Goal: Obtain resource: Download file/media

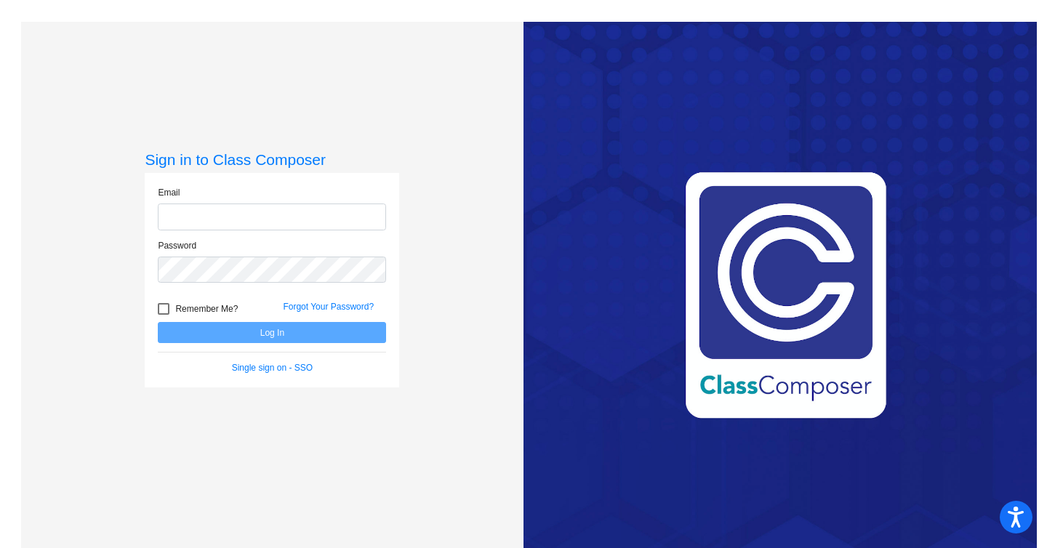
type input "[EMAIL_ADDRESS][DOMAIN_NAME]"
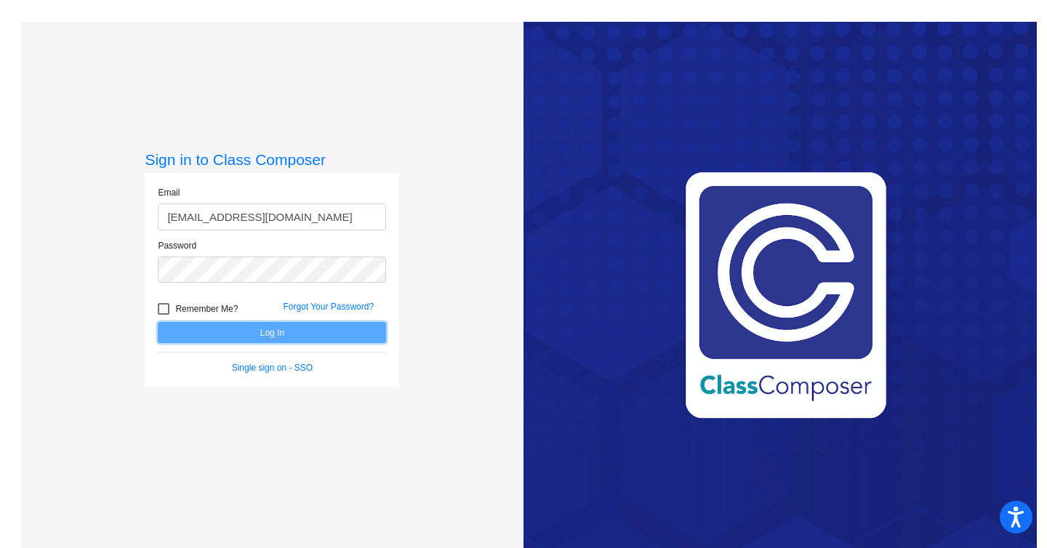
click at [241, 328] on button "Log In" at bounding box center [272, 332] width 228 height 21
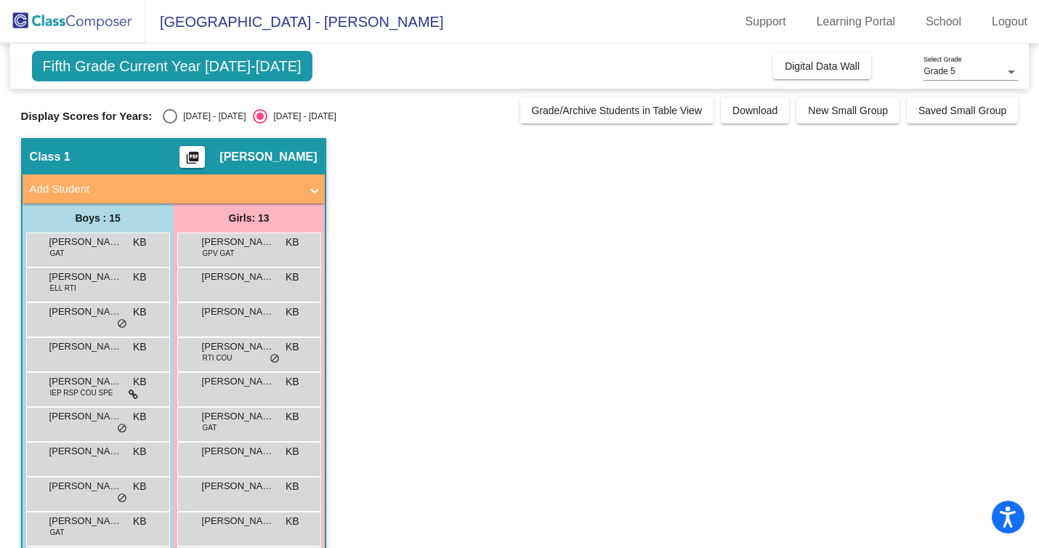
click at [165, 116] on div "Select an option" at bounding box center [170, 116] width 15 height 15
click at [169, 124] on input "[DATE] - [DATE]" at bounding box center [169, 124] width 1 height 1
radio input "true"
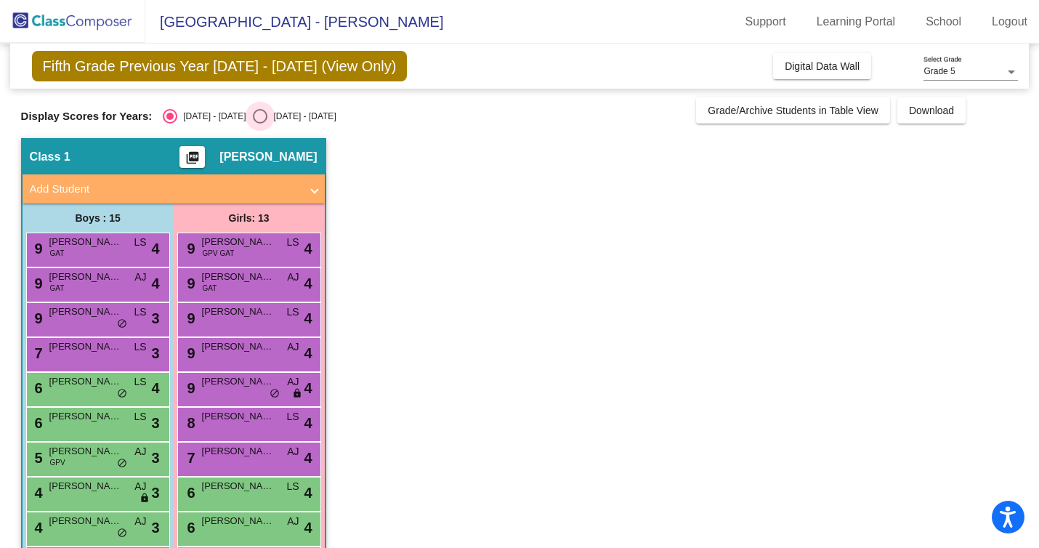
click at [253, 115] on div "Select an option" at bounding box center [260, 116] width 15 height 15
click at [259, 124] on input "[DATE] - [DATE]" at bounding box center [259, 124] width 1 height 1
radio input "true"
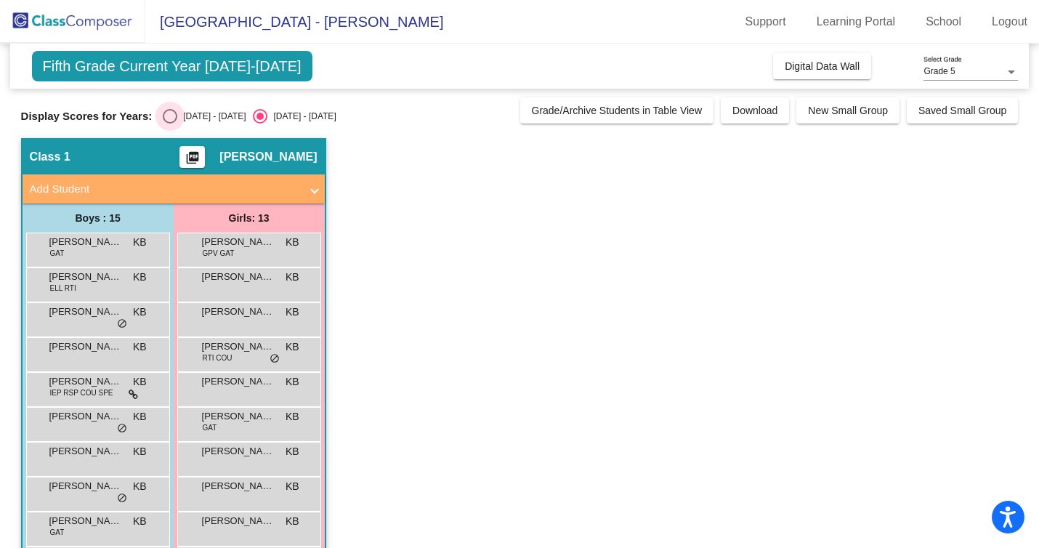
click at [164, 119] on div "Select an option" at bounding box center [170, 116] width 15 height 15
click at [169, 124] on input "[DATE] - [DATE]" at bounding box center [169, 124] width 1 height 1
radio input "true"
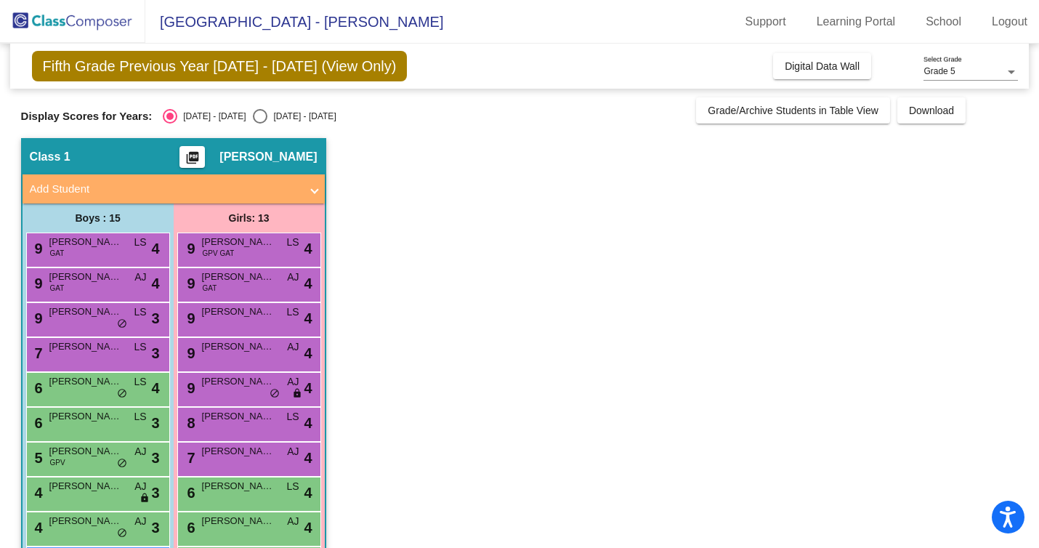
click at [253, 115] on div "Select an option" at bounding box center [260, 116] width 15 height 15
click at [259, 124] on input "[DATE] - [DATE]" at bounding box center [259, 124] width 1 height 1
radio input "true"
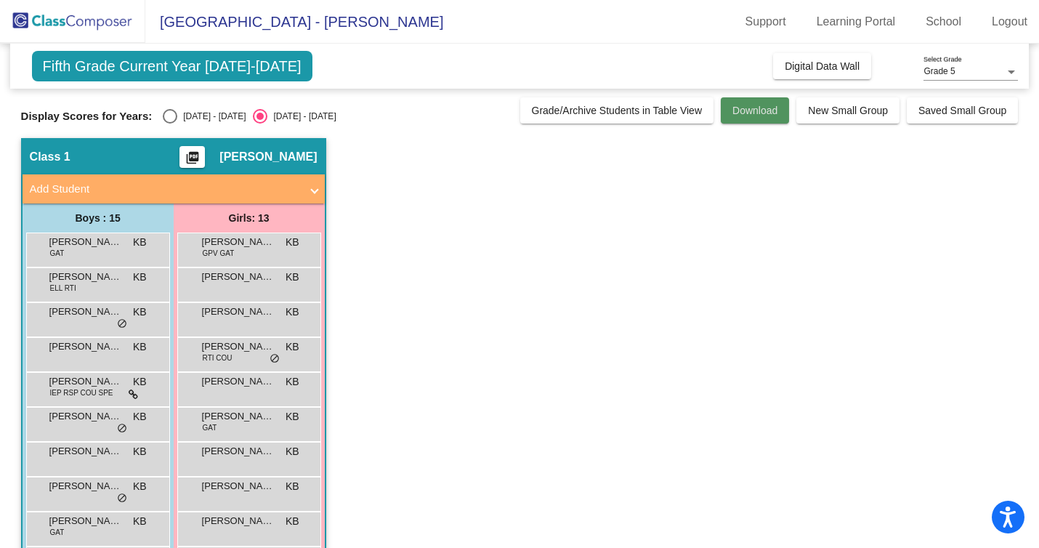
click at [749, 115] on span "Download" at bounding box center [755, 111] width 45 height 12
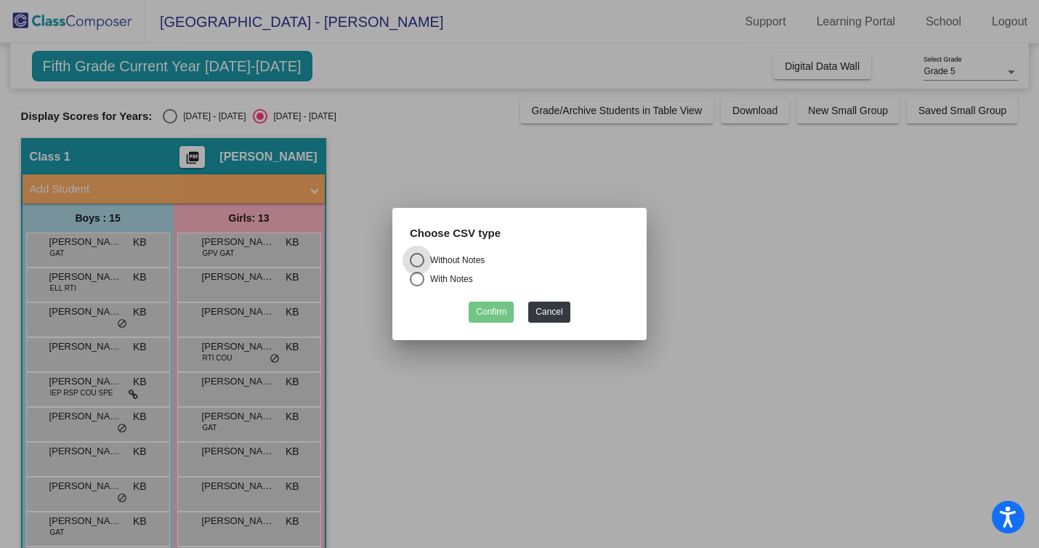
click at [454, 283] on div "With Notes" at bounding box center [448, 279] width 49 height 13
click at [417, 286] on input "With Notes" at bounding box center [416, 286] width 1 height 1
radio input "true"
click at [500, 313] on button "Confirm" at bounding box center [491, 312] width 45 height 21
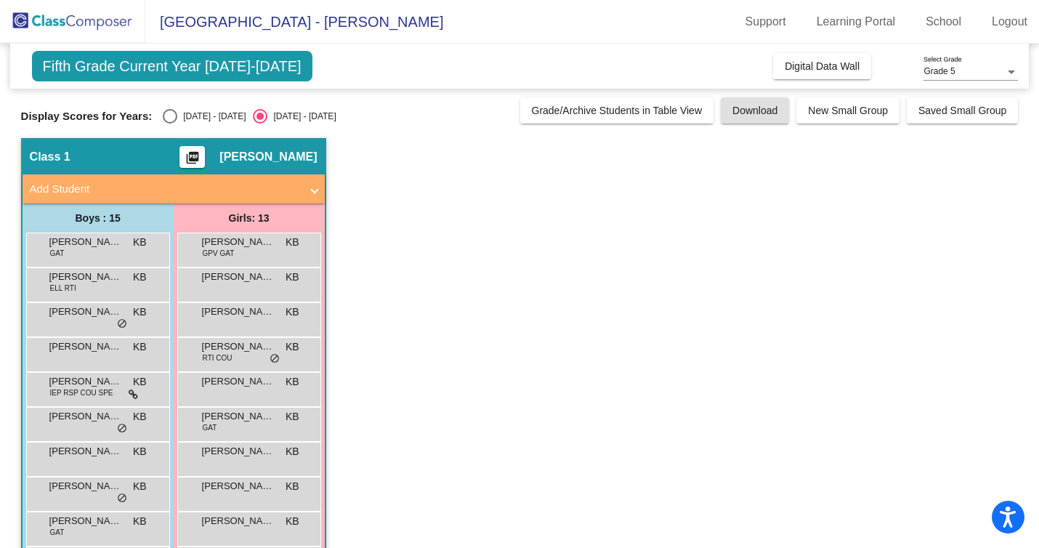
click at [171, 113] on div "Select an option" at bounding box center [170, 116] width 15 height 15
click at [170, 124] on input "[DATE] - [DATE]" at bounding box center [169, 124] width 1 height 1
radio input "true"
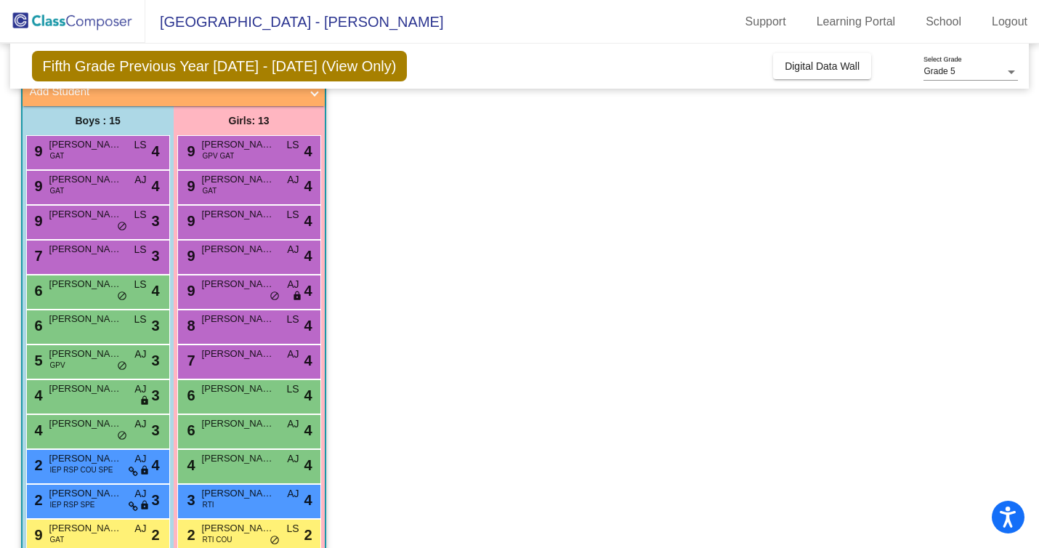
scroll to position [113, 0]
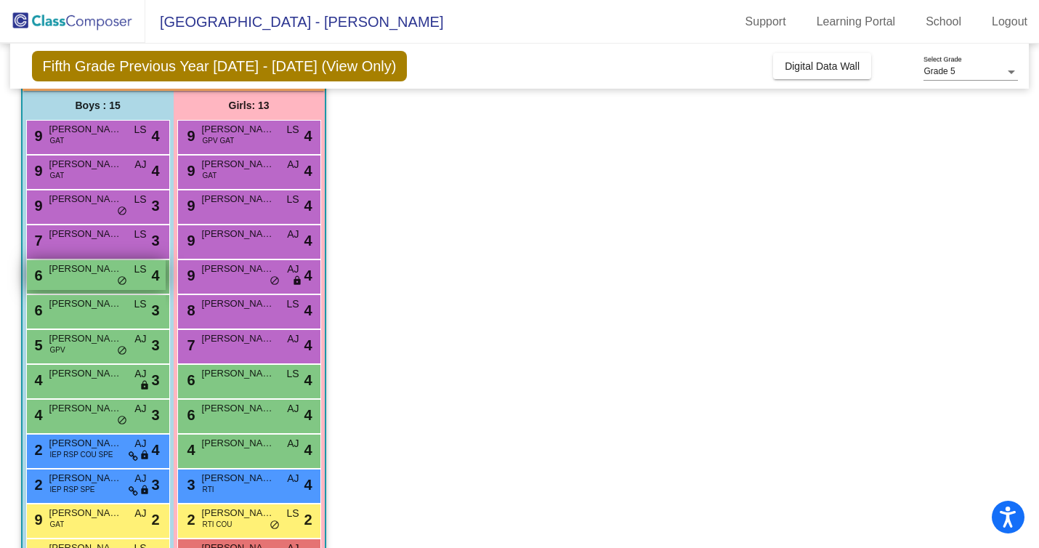
click at [71, 280] on div "6 [PERSON_NAME] LS lock do_not_disturb_alt 4" at bounding box center [96, 275] width 139 height 30
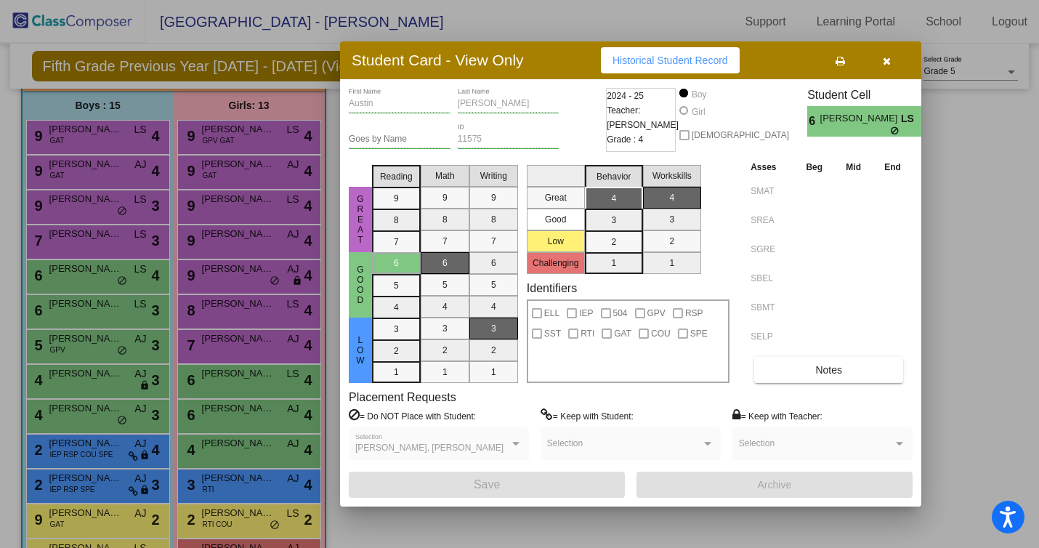
click at [885, 55] on span "button" at bounding box center [887, 61] width 8 height 12
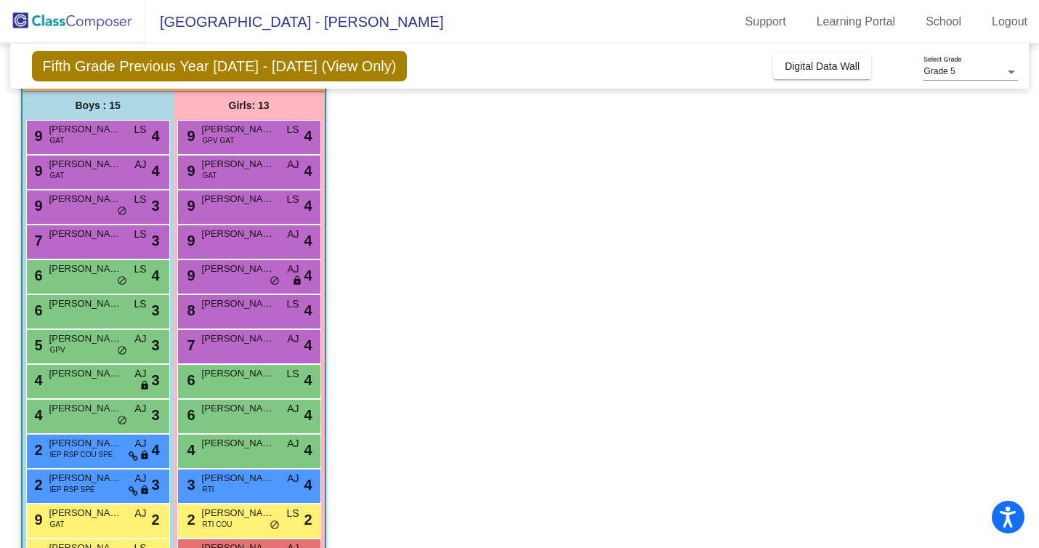
scroll to position [0, 0]
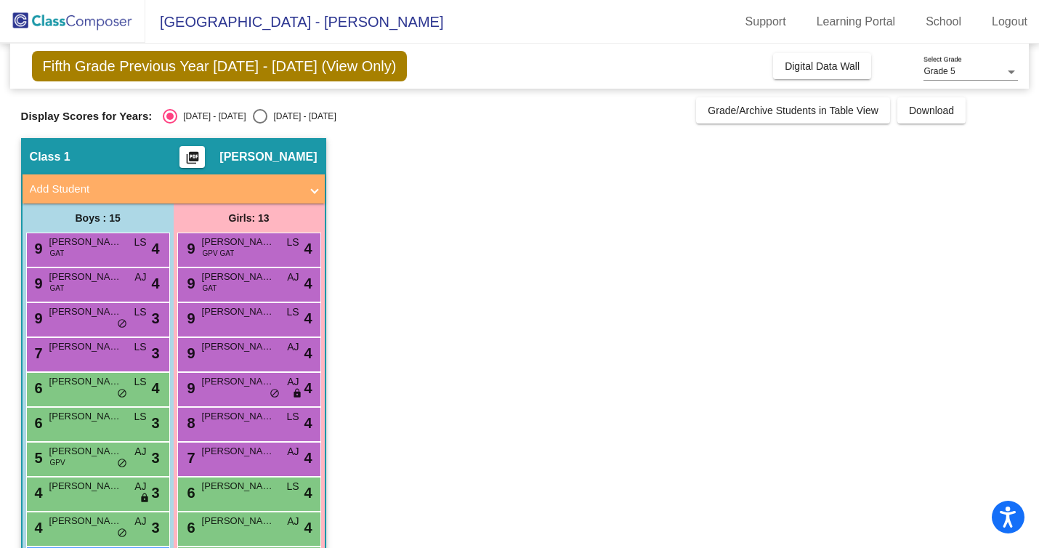
click at [253, 117] on div "Select an option" at bounding box center [260, 116] width 15 height 15
click at [259, 124] on input "[DATE] - [DATE]" at bounding box center [259, 124] width 1 height 1
radio input "true"
